Goal: Task Accomplishment & Management: Use online tool/utility

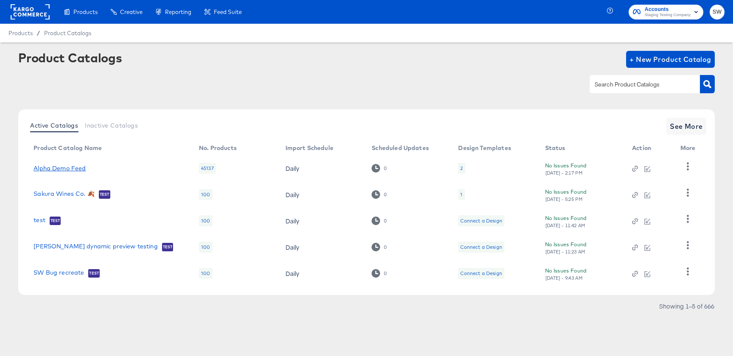
click at [67, 169] on link "Alpha Demo Feed" at bounding box center [60, 168] width 52 height 7
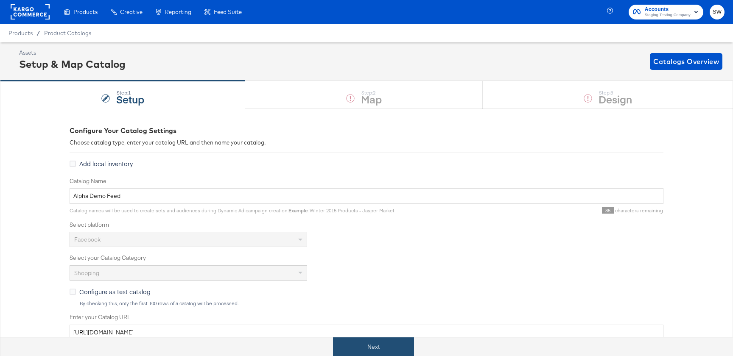
click at [361, 346] on button "Next" at bounding box center [373, 347] width 81 height 19
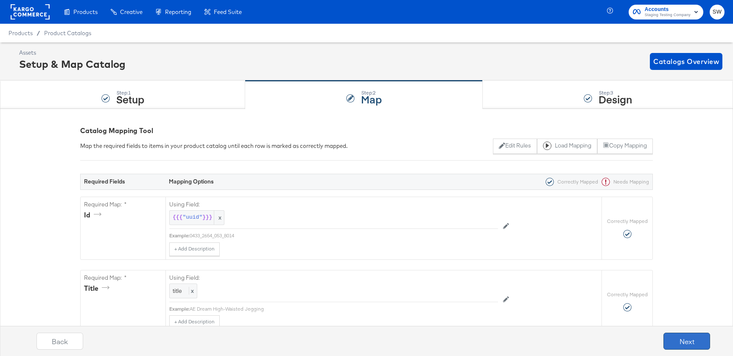
click at [686, 343] on button "Next" at bounding box center [686, 341] width 47 height 17
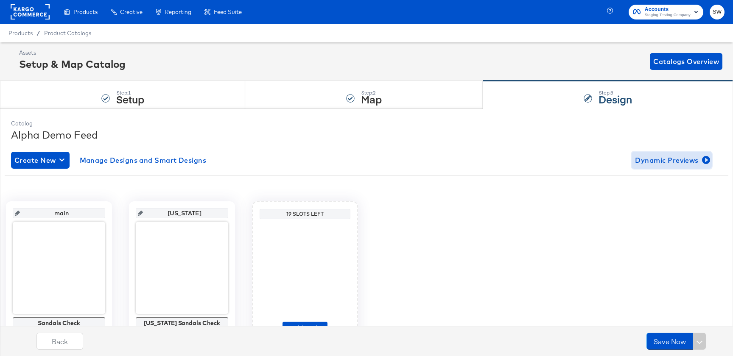
click at [662, 162] on span "Dynamic Previews" at bounding box center [671, 160] width 73 height 12
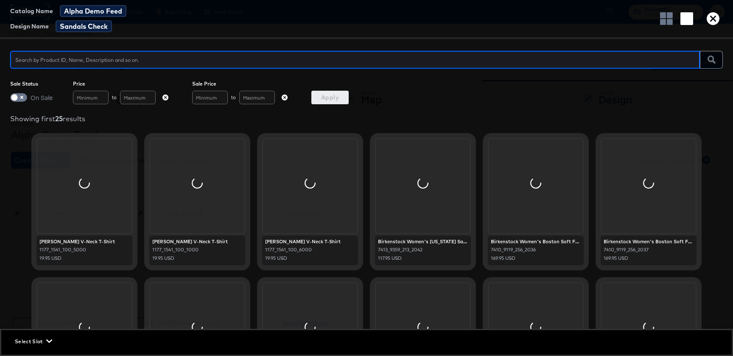
click at [30, 345] on span "Select Slot" at bounding box center [33, 341] width 36 height 9
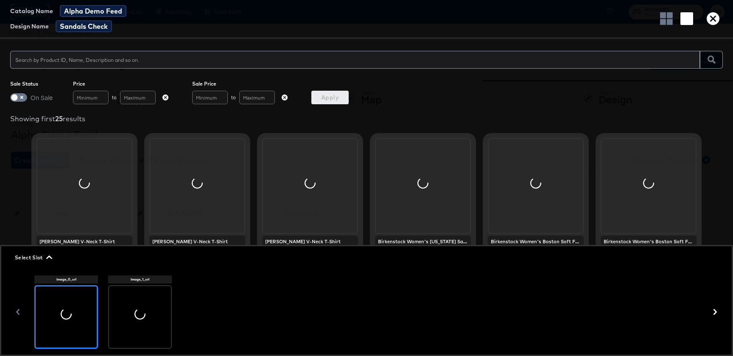
click at [146, 304] on div at bounding box center [140, 317] width 62 height 62
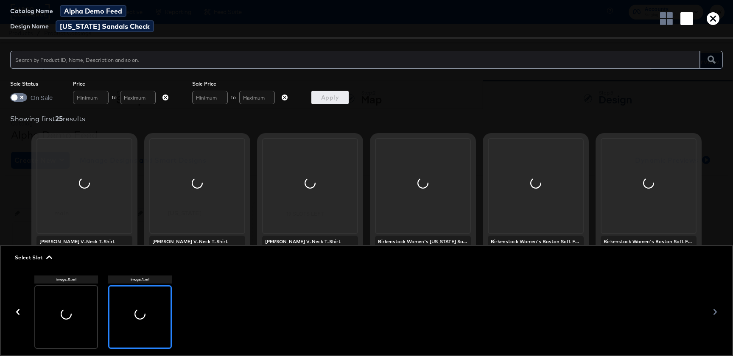
click at [24, 256] on span "Select Slot" at bounding box center [33, 257] width 36 height 9
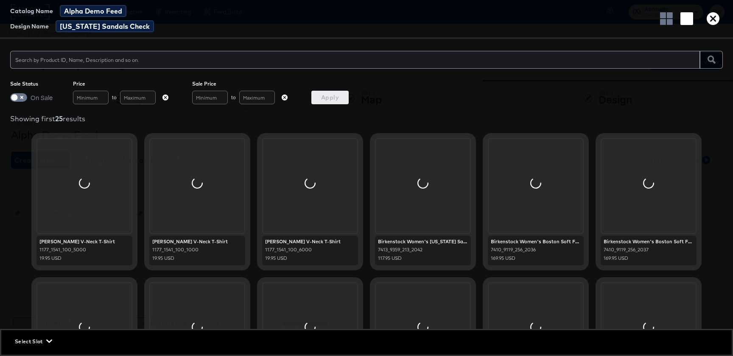
click at [94, 186] on div at bounding box center [84, 186] width 94 height 94
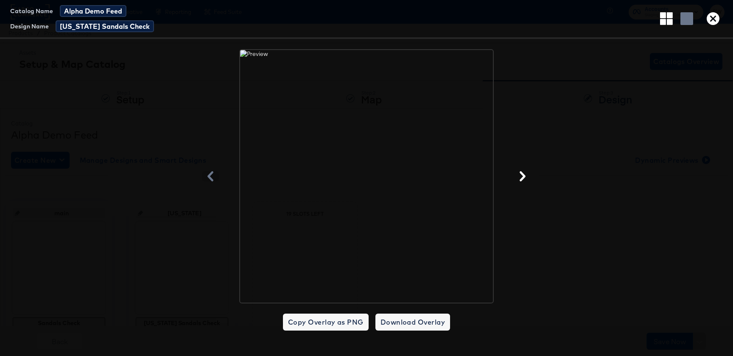
click at [712, 23] on icon "button" at bounding box center [712, 18] width 13 height 13
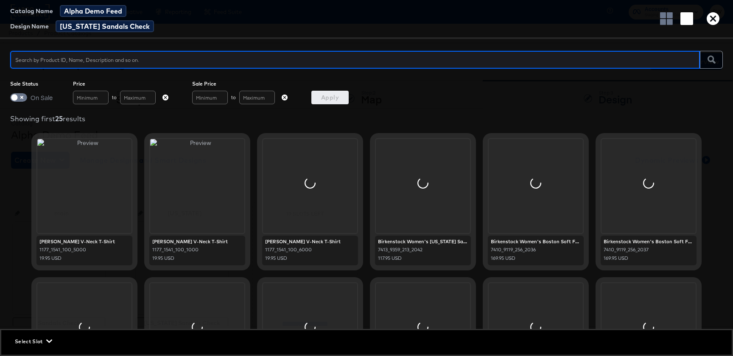
scroll to position [0, 0]
click at [215, 69] on div at bounding box center [366, 59] width 712 height 21
click at [215, 59] on input "text" at bounding box center [355, 56] width 690 height 18
type input "[US_STATE] sandal"
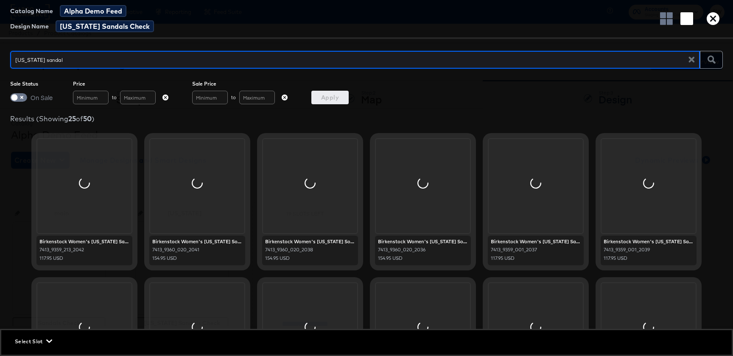
click at [37, 344] on span "Select Slot" at bounding box center [33, 341] width 36 height 9
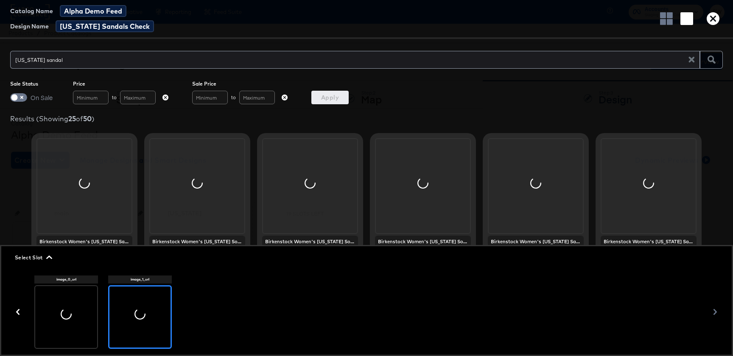
click at [36, 260] on span "Select Slot" at bounding box center [33, 257] width 36 height 9
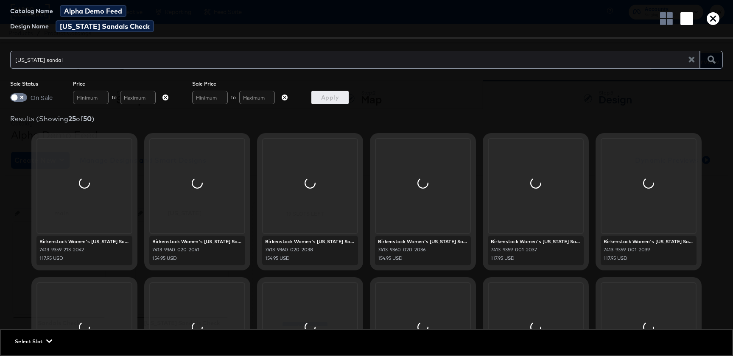
click at [184, 220] on div at bounding box center [197, 186] width 94 height 94
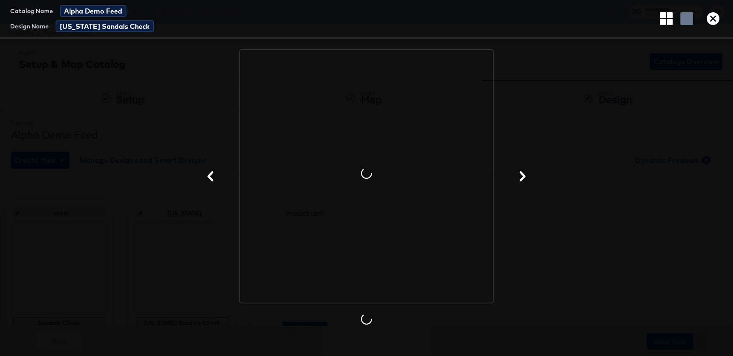
click at [712, 19] on icon "button" at bounding box center [712, 18] width 13 height 13
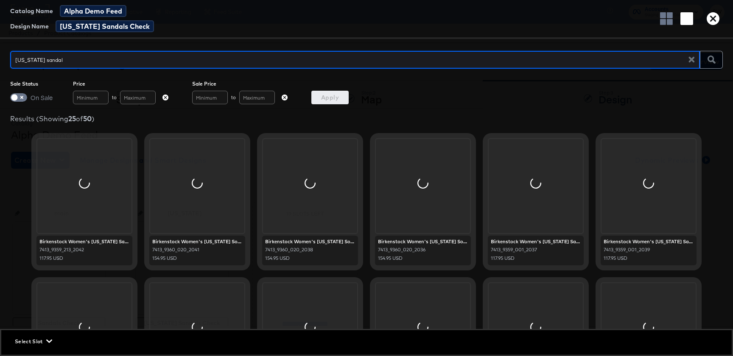
click at [364, 63] on input "[US_STATE] sandal" at bounding box center [352, 56] width 684 height 18
type input "[US_STATE]"
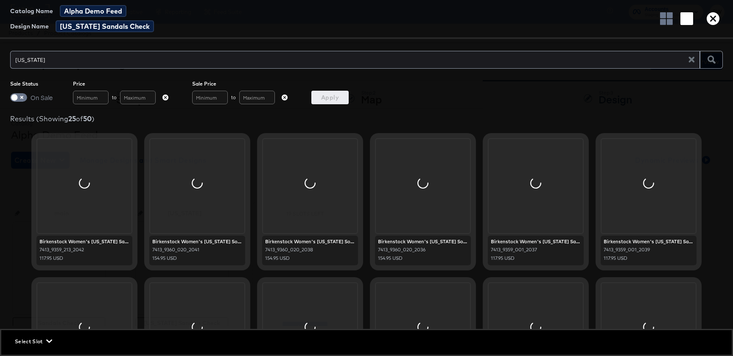
click at [179, 195] on div at bounding box center [197, 186] width 94 height 94
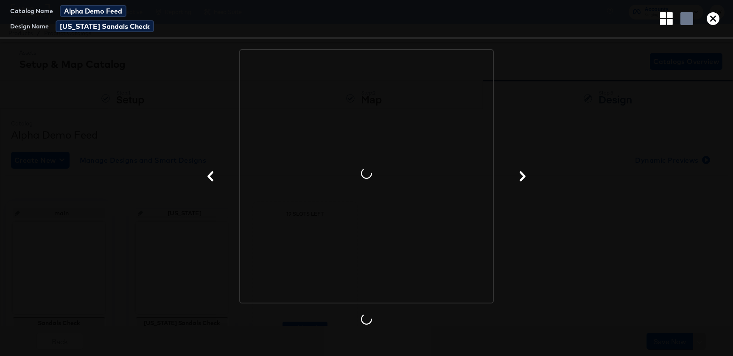
click at [706, 19] on icon "button" at bounding box center [712, 18] width 13 height 13
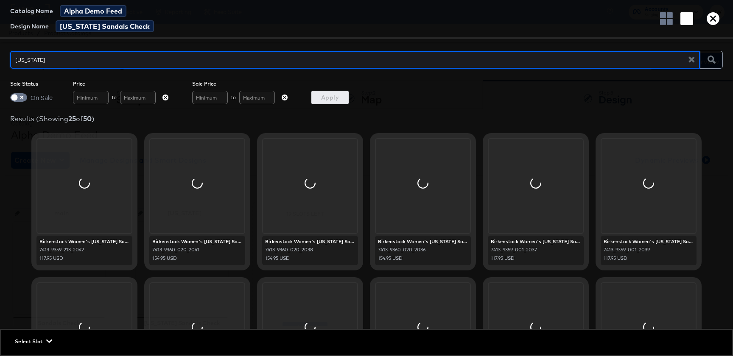
click at [715, 21] on icon "button" at bounding box center [712, 18] width 13 height 13
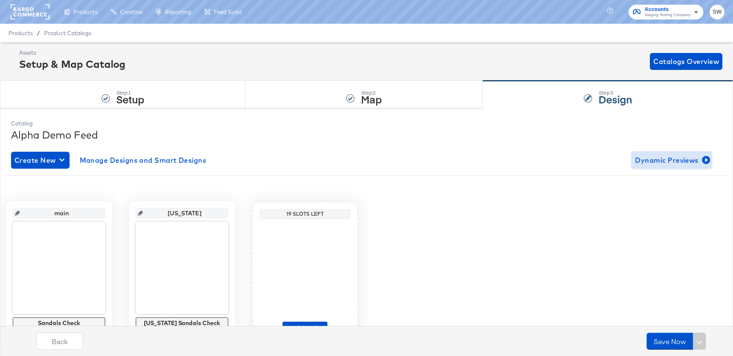
click at [672, 163] on span "Dynamic Previews" at bounding box center [671, 160] width 73 height 12
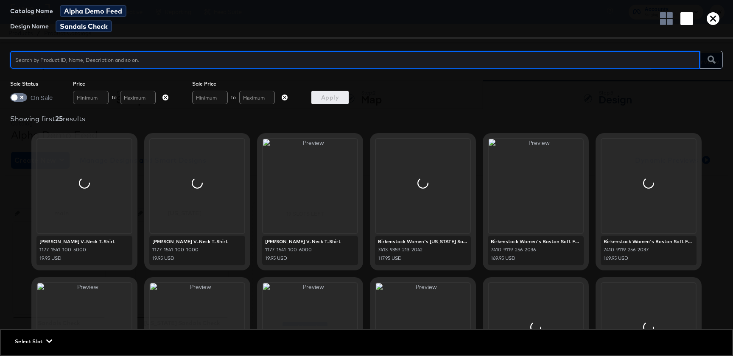
click at [32, 339] on span "Select Slot" at bounding box center [33, 341] width 36 height 9
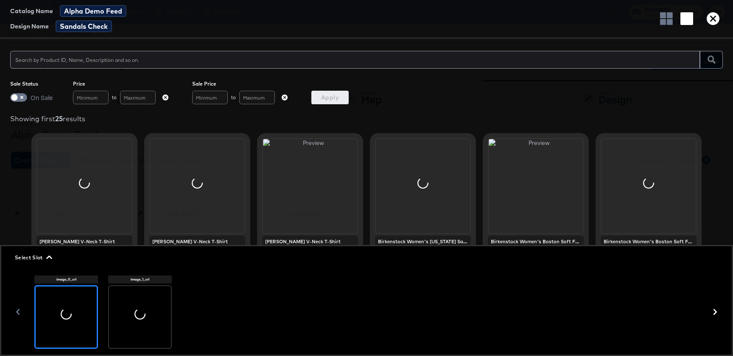
click at [134, 329] on div at bounding box center [140, 317] width 62 height 62
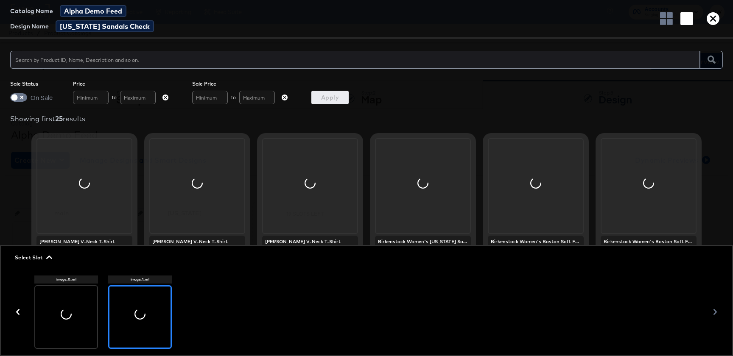
click at [66, 315] on icon at bounding box center [66, 314] width 14 height 14
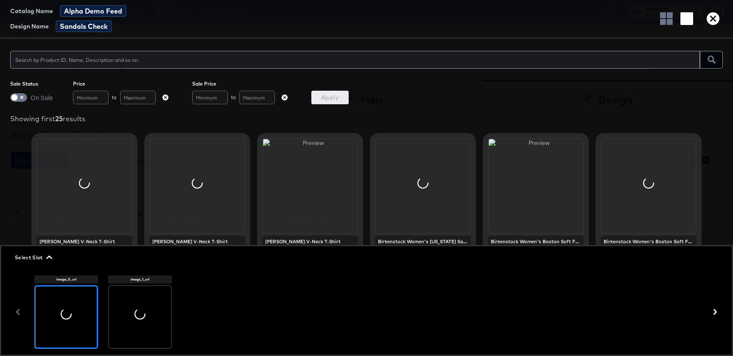
click at [304, 167] on div at bounding box center [310, 186] width 94 height 94
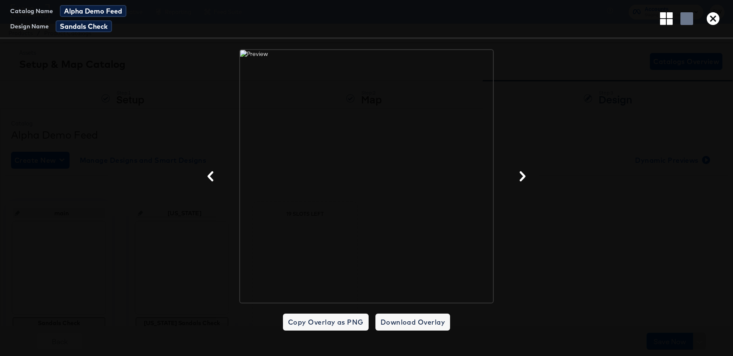
click at [709, 18] on icon "button" at bounding box center [712, 18] width 13 height 13
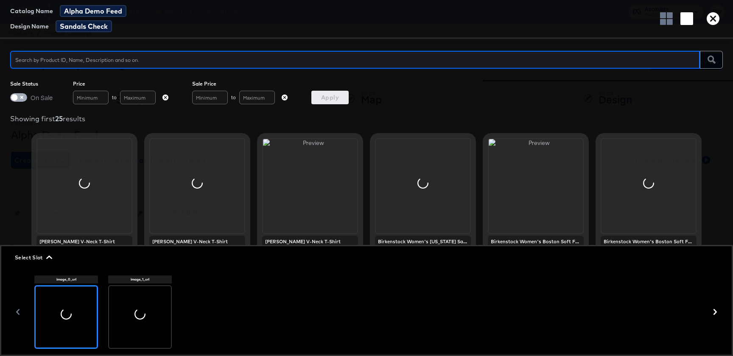
click at [13, 98] on input "checkbox" at bounding box center [14, 99] width 25 height 8
checkbox input "true"
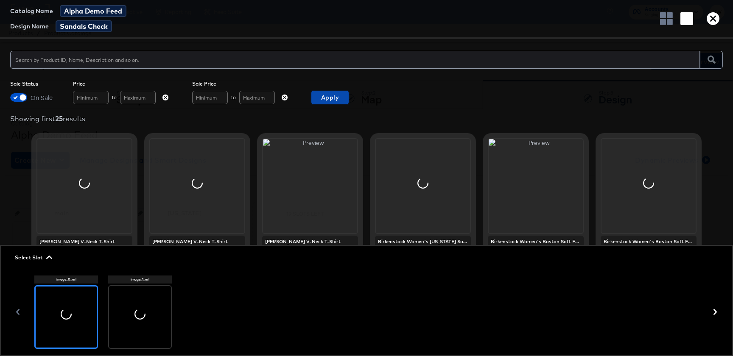
click at [326, 98] on span "Apply" at bounding box center [330, 97] width 31 height 11
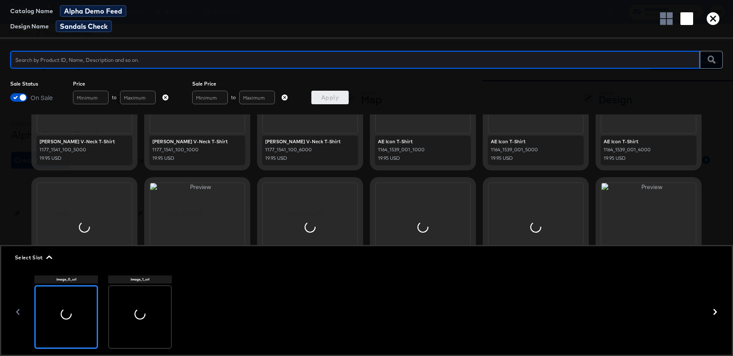
scroll to position [99, 0]
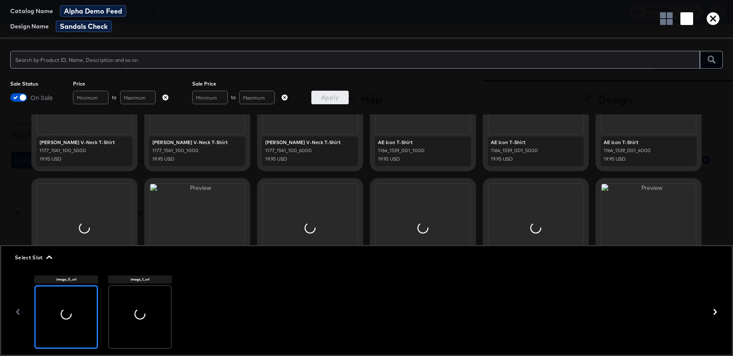
click at [706, 27] on div "Catalog Name Alpha Demo Feed Design Name Sandals Check" at bounding box center [366, 19] width 733 height 39
click at [712, 21] on icon "button" at bounding box center [712, 18] width 13 height 13
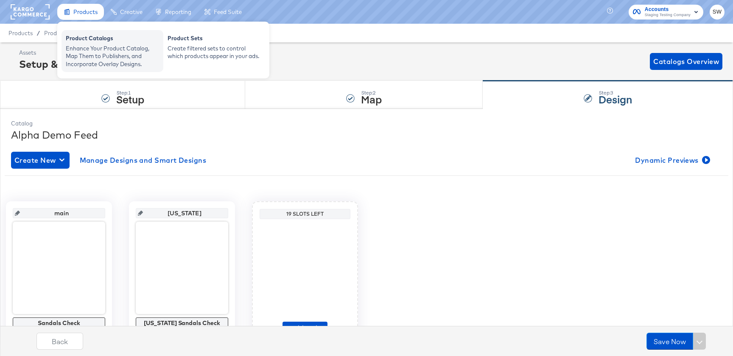
click at [88, 37] on div "Product Catalogs" at bounding box center [112, 39] width 93 height 10
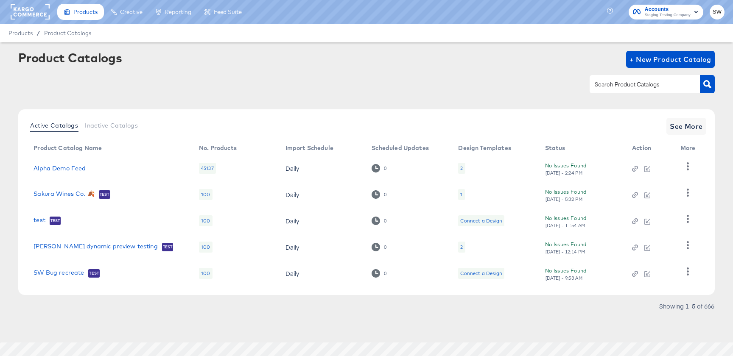
click at [59, 245] on link "[PERSON_NAME] dynamic preview testing" at bounding box center [96, 247] width 124 height 8
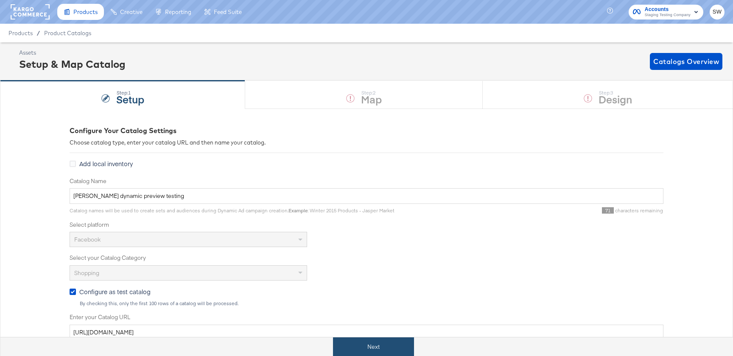
click at [375, 352] on button "Next" at bounding box center [373, 347] width 81 height 19
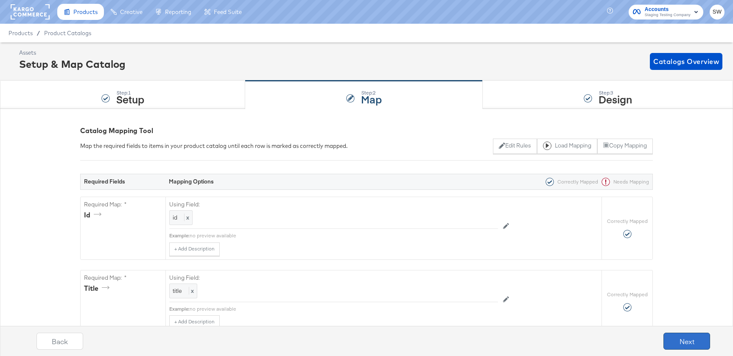
click at [693, 339] on button "Next" at bounding box center [686, 341] width 47 height 17
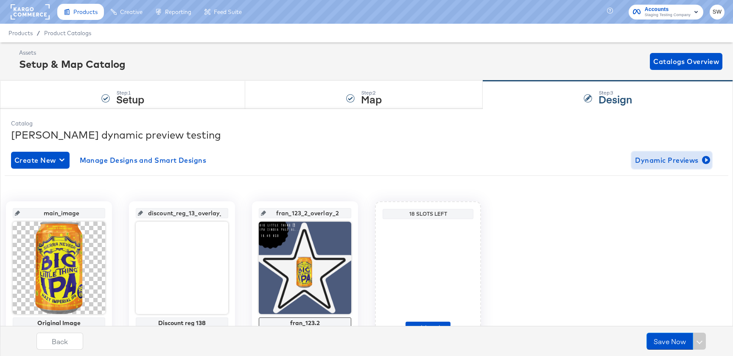
click at [661, 160] on span "Dynamic Previews" at bounding box center [671, 160] width 73 height 12
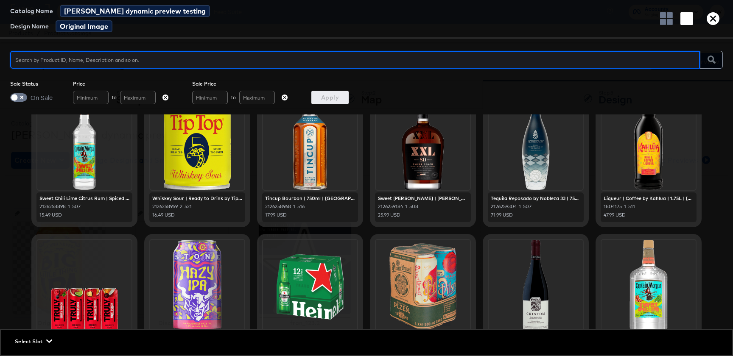
scroll to position [78, 0]
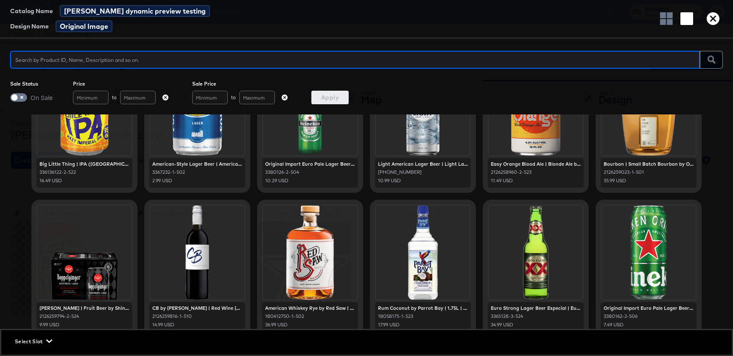
click at [40, 339] on span "Select Slot" at bounding box center [33, 341] width 36 height 9
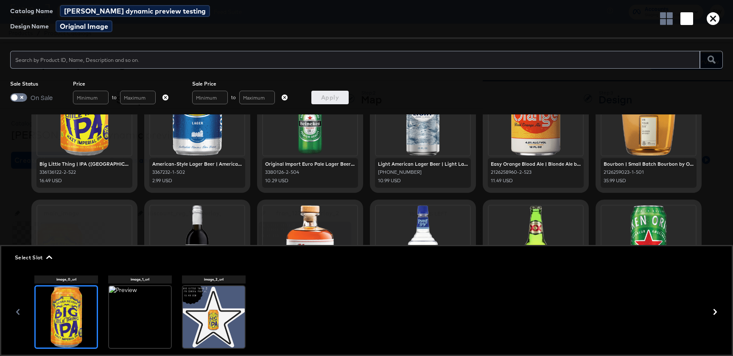
click at [142, 302] on div at bounding box center [140, 317] width 62 height 62
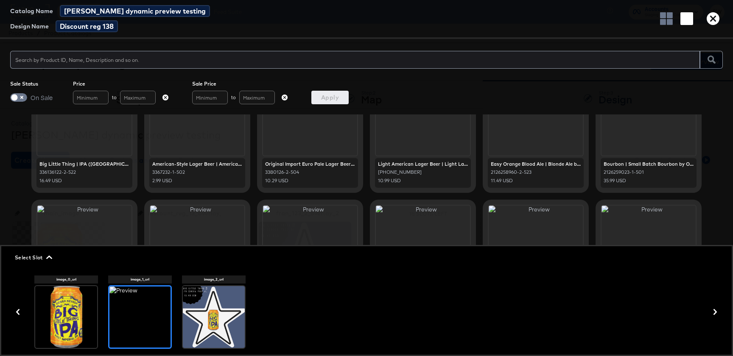
click at [709, 20] on icon "button" at bounding box center [712, 18] width 13 height 13
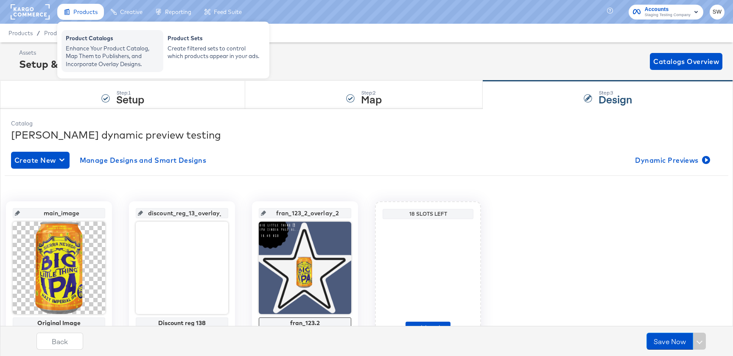
click at [92, 59] on div "Enhance Your Product Catalog, Map Them to Publishers, and Incorporate Overlay D…" at bounding box center [112, 57] width 93 height 24
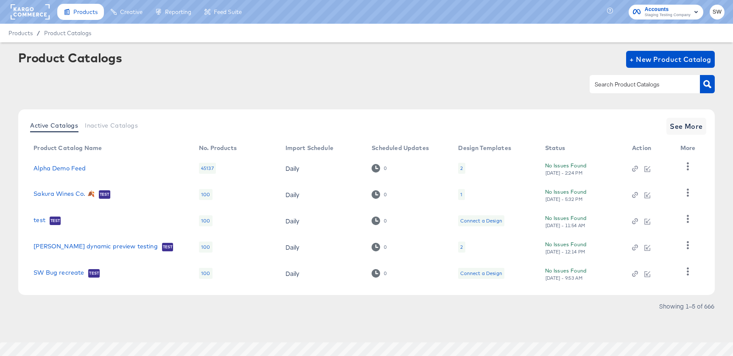
click at [66, 158] on td "Alpha Demo Feed" at bounding box center [109, 168] width 165 height 26
click at [66, 165] on link "Alpha Demo Feed" at bounding box center [60, 168] width 52 height 7
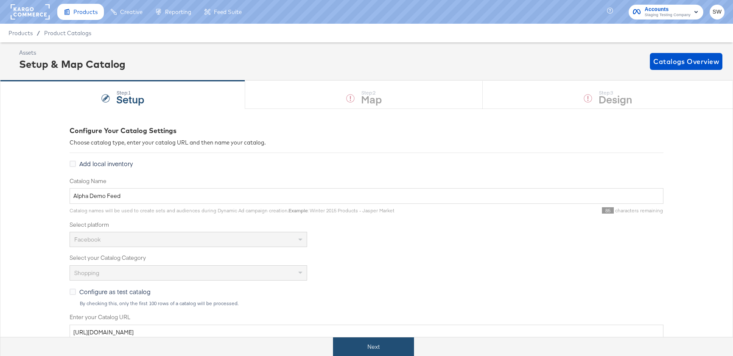
click at [356, 340] on button "Next" at bounding box center [373, 347] width 81 height 19
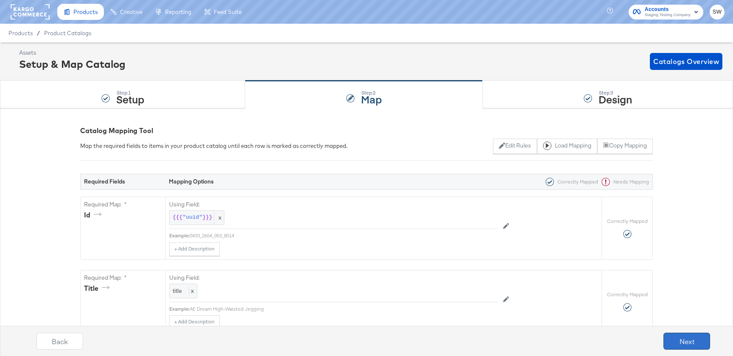
click at [679, 339] on button "Next" at bounding box center [686, 341] width 47 height 17
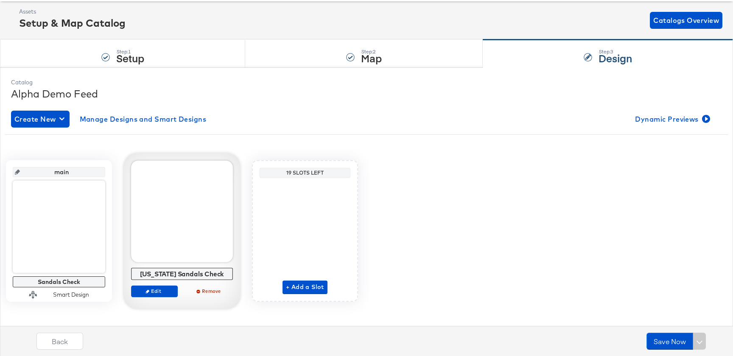
scroll to position [48, 0]
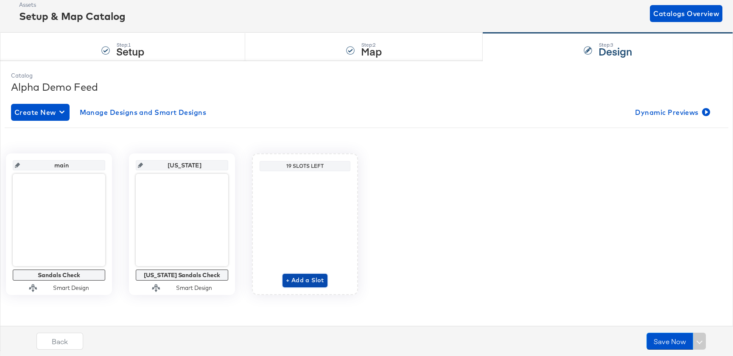
click at [286, 276] on button "+ Add a Slot" at bounding box center [304, 281] width 45 height 14
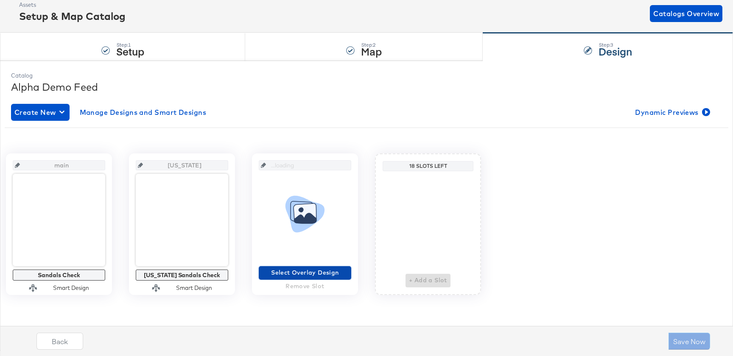
click at [302, 274] on span "Select Overlay Design" at bounding box center [305, 273] width 86 height 11
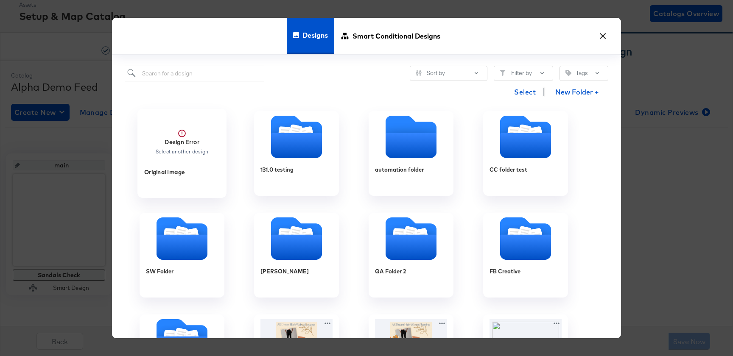
click at [200, 141] on div "Design Error Select another design" at bounding box center [182, 142] width 54 height 26
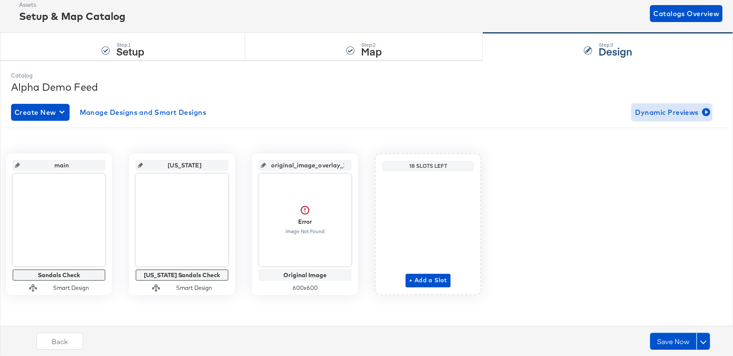
click at [654, 108] on span "Dynamic Previews" at bounding box center [671, 112] width 73 height 12
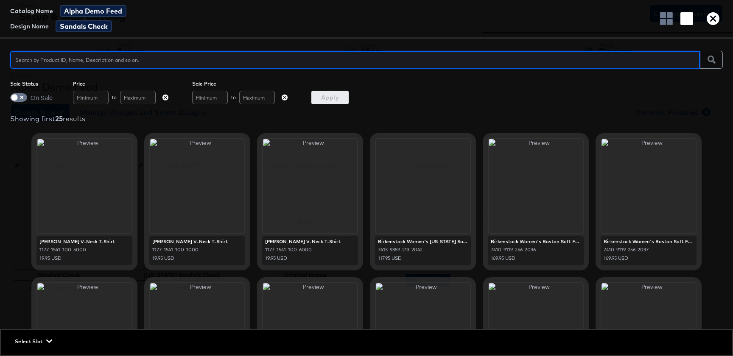
click at [46, 348] on div "Select Slot" at bounding box center [366, 341] width 730 height 22
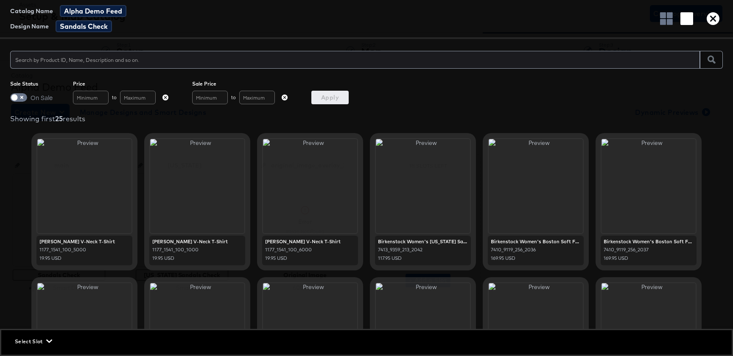
click at [45, 343] on span "Select Slot" at bounding box center [33, 341] width 36 height 9
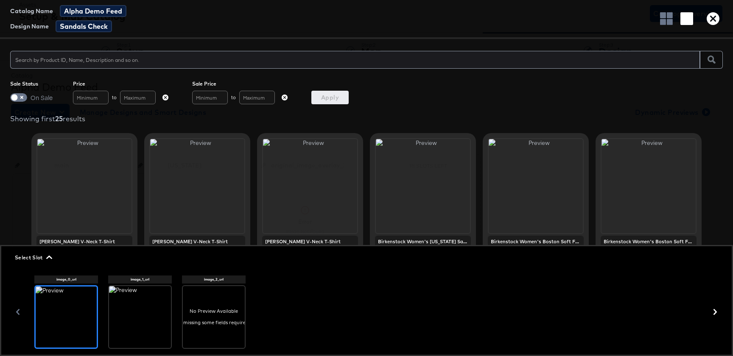
click at [122, 303] on div at bounding box center [140, 317] width 62 height 62
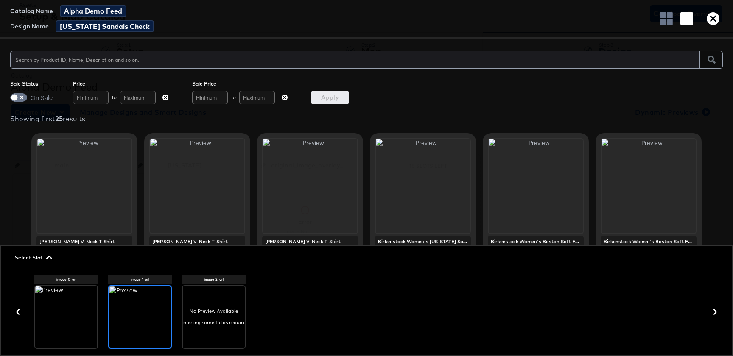
click at [232, 328] on div at bounding box center [214, 317] width 62 height 62
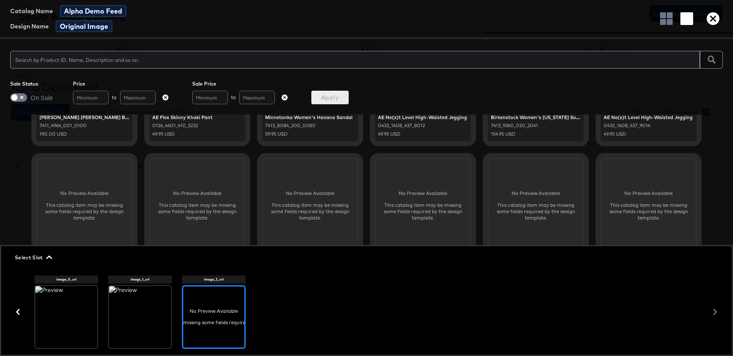
scroll to position [499, 0]
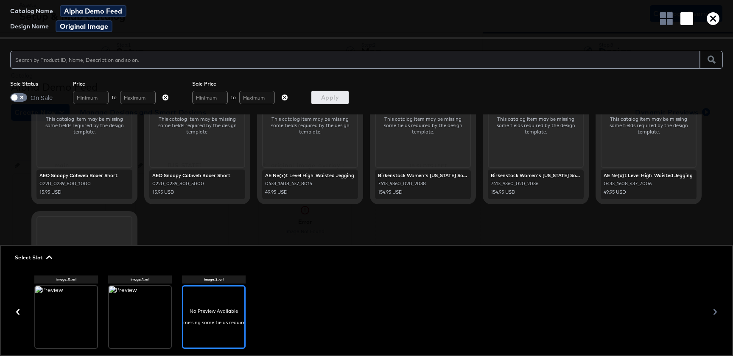
click at [154, 318] on div at bounding box center [140, 317] width 62 height 62
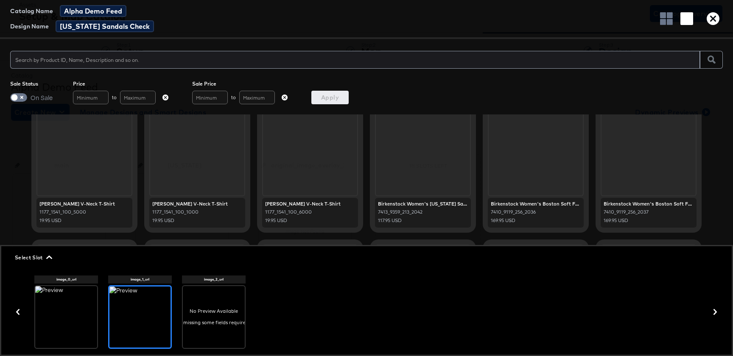
scroll to position [0, 0]
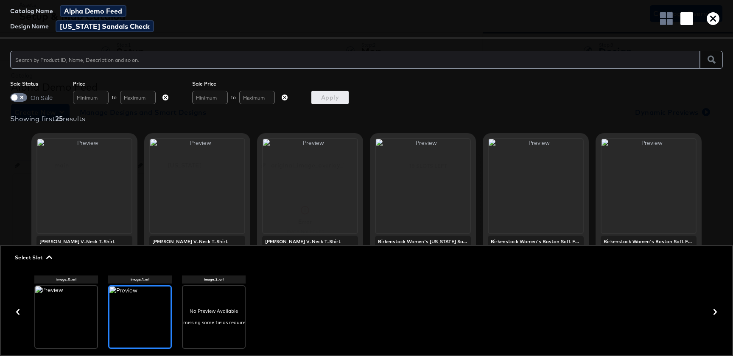
click at [141, 62] on input "text" at bounding box center [355, 56] width 690 height 18
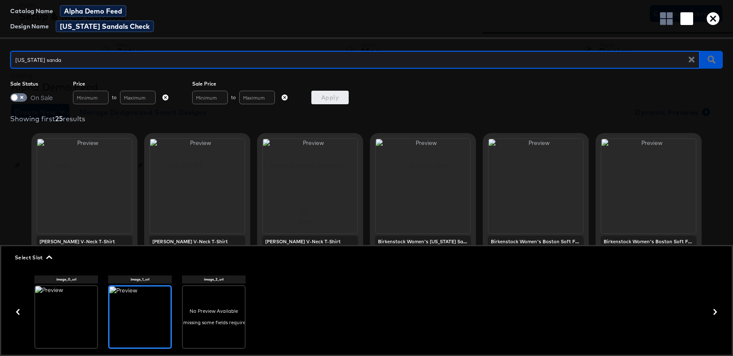
type input "[US_STATE] sandal"
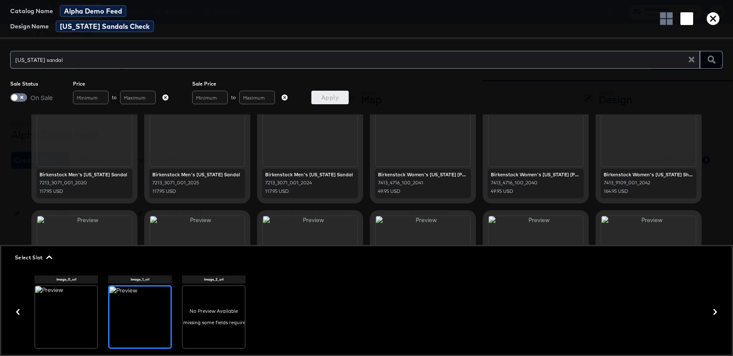
click at [712, 19] on icon "button" at bounding box center [712, 18] width 13 height 13
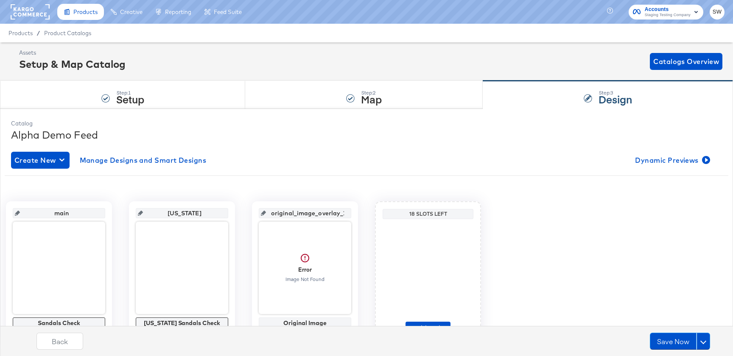
click at [408, 74] on div "Assets Setup & Map Catalog Catalogs Overview" at bounding box center [370, 61] width 703 height 25
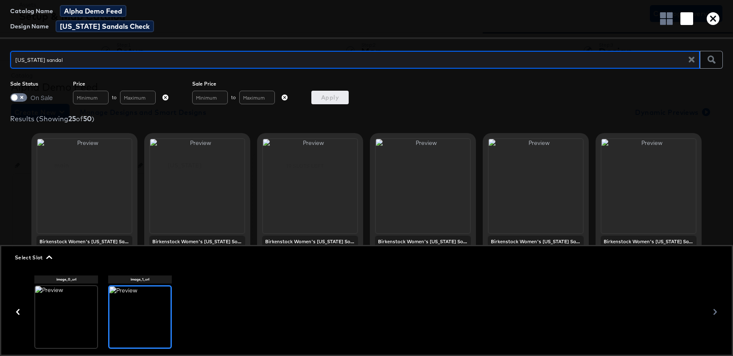
click at [712, 23] on icon "button" at bounding box center [712, 18] width 13 height 13
